Goal: Transaction & Acquisition: Obtain resource

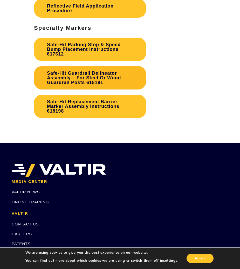
scroll to position [1957, 0]
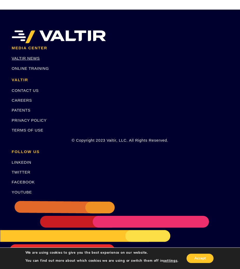
click at [30, 58] on link "VALTIR NEWS" at bounding box center [26, 58] width 28 height 4
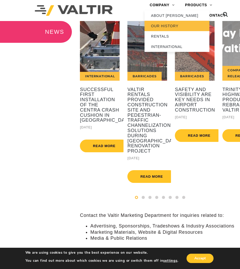
click at [173, 25] on link "OUR HISTORY" at bounding box center [176, 26] width 65 height 10
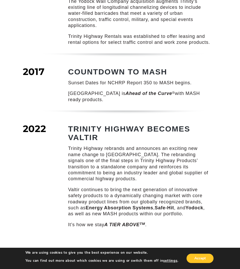
scroll to position [692, 0]
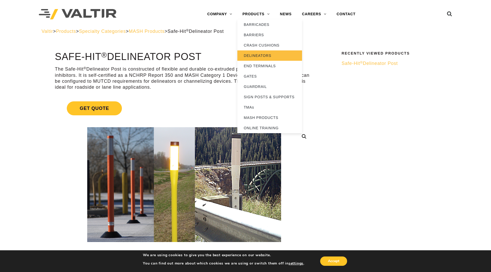
click at [263, 54] on link "DELINEATORS" at bounding box center [269, 55] width 65 height 10
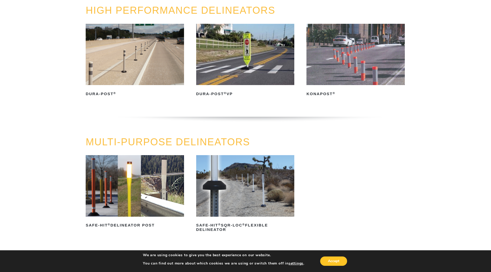
scroll to position [155, 0]
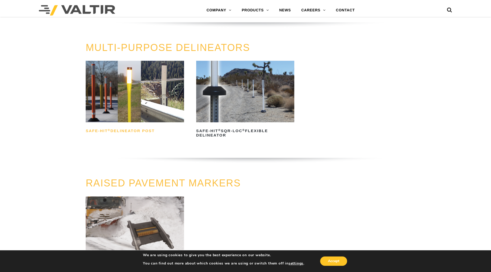
click at [126, 130] on h2 "Safe-Hit ® Delineator Post" at bounding box center [135, 131] width 98 height 8
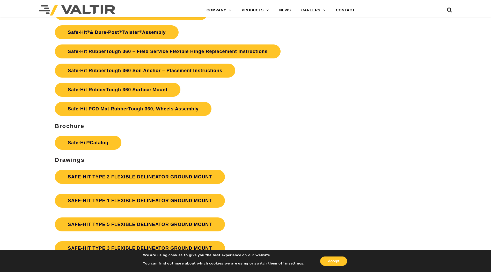
scroll to position [1269, 0]
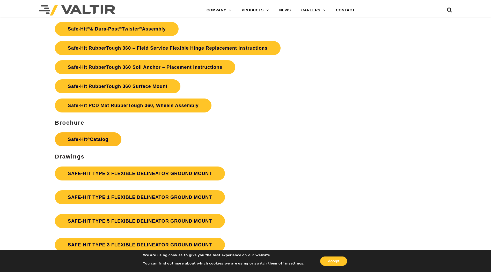
click at [89, 141] on sup "®" at bounding box center [88, 139] width 3 height 4
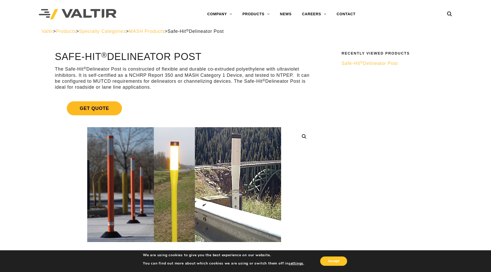
click at [97, 109] on span "Get Quote" at bounding box center [94, 108] width 55 height 14
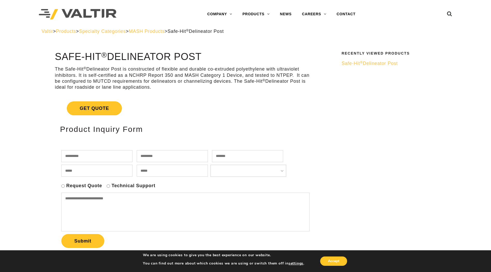
click at [101, 153] on input "text" at bounding box center [96, 156] width 71 height 12
click at [376, 65] on span "Safe-Hit ® Delineator Post" at bounding box center [370, 63] width 56 height 5
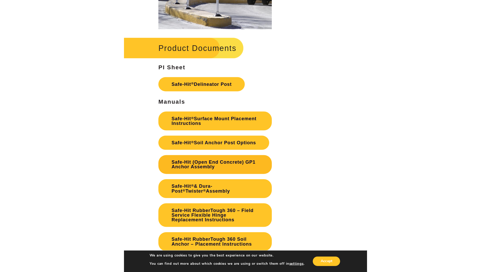
scroll to position [1372, 0]
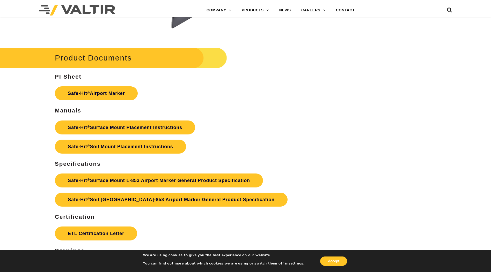
scroll to position [2279, 0]
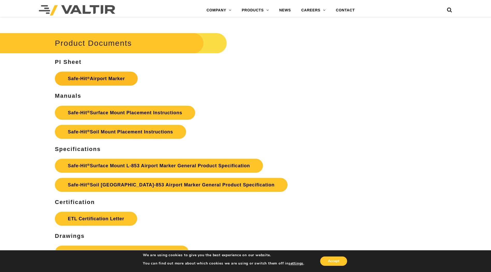
click at [98, 81] on link "Safe-Hit ® Airport Marker" at bounding box center [96, 79] width 83 height 14
